Goal: Task Accomplishment & Management: Manage account settings

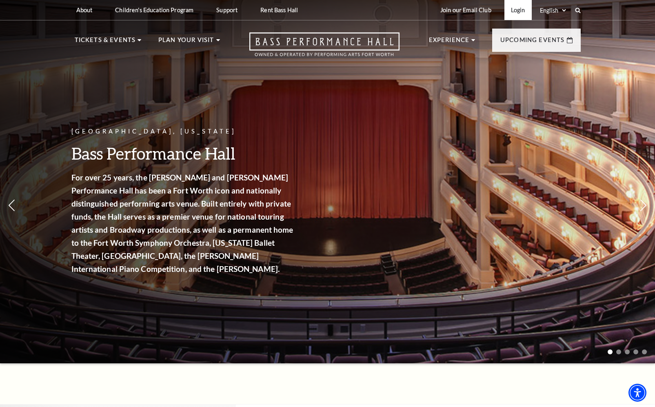
click at [514, 10] on link "Login" at bounding box center [518, 10] width 27 height 20
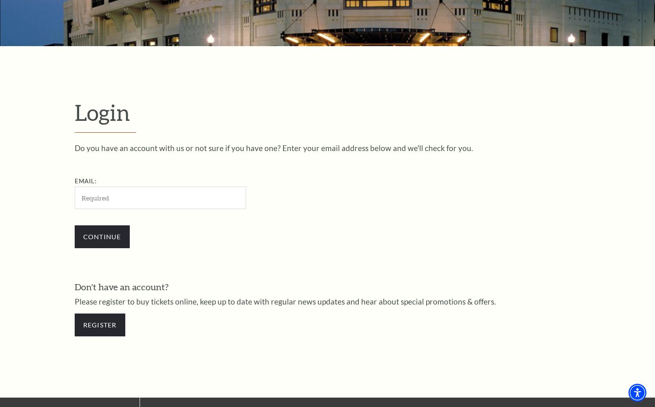
scroll to position [248, 0]
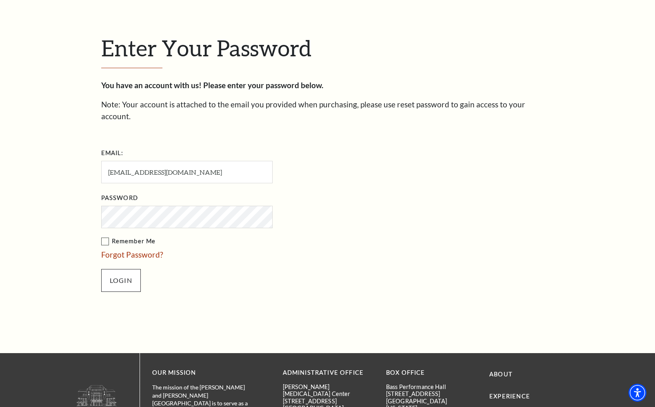
click at [115, 269] on input "Login" at bounding box center [121, 280] width 40 height 23
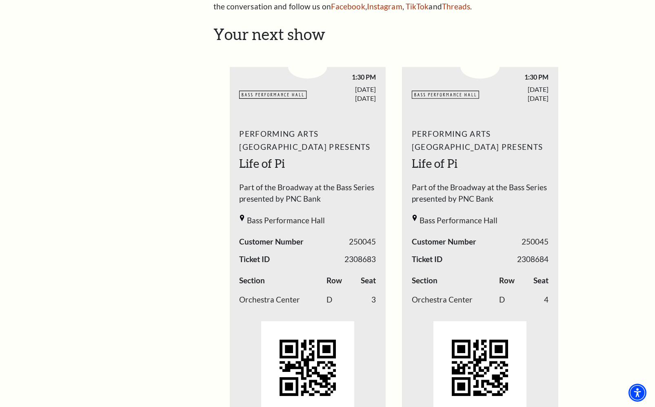
scroll to position [323, 0]
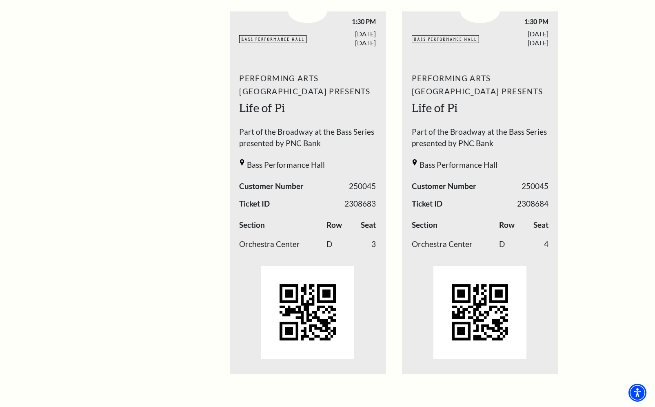
click at [312, 190] on div "Performing Arts Fort Worth Presents Life of Pi Part of the Broadway at the Bass…" at bounding box center [308, 218] width 156 height 304
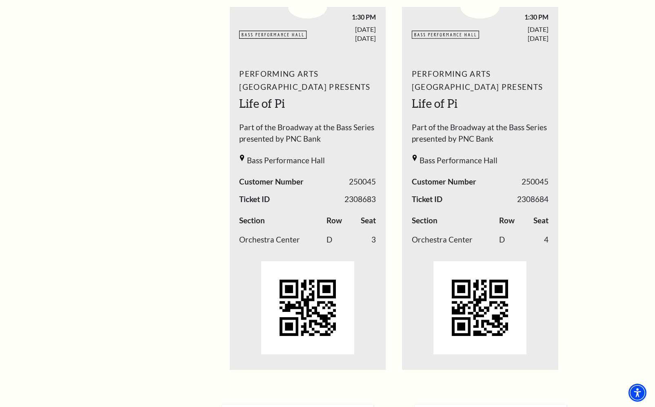
scroll to position [327, 0]
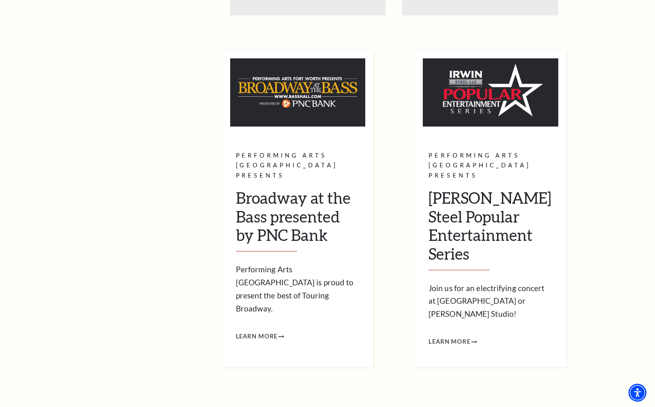
click at [312, 190] on h2 "Broadway at the Bass presented by PNC Bank" at bounding box center [298, 220] width 124 height 63
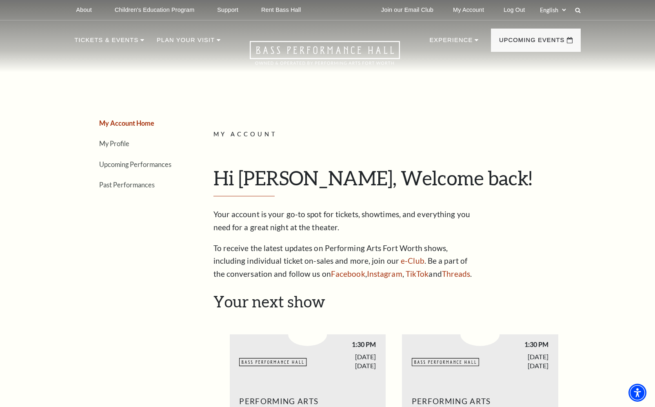
scroll to position [0, 0]
